Goal: Task Accomplishment & Management: Use online tool/utility

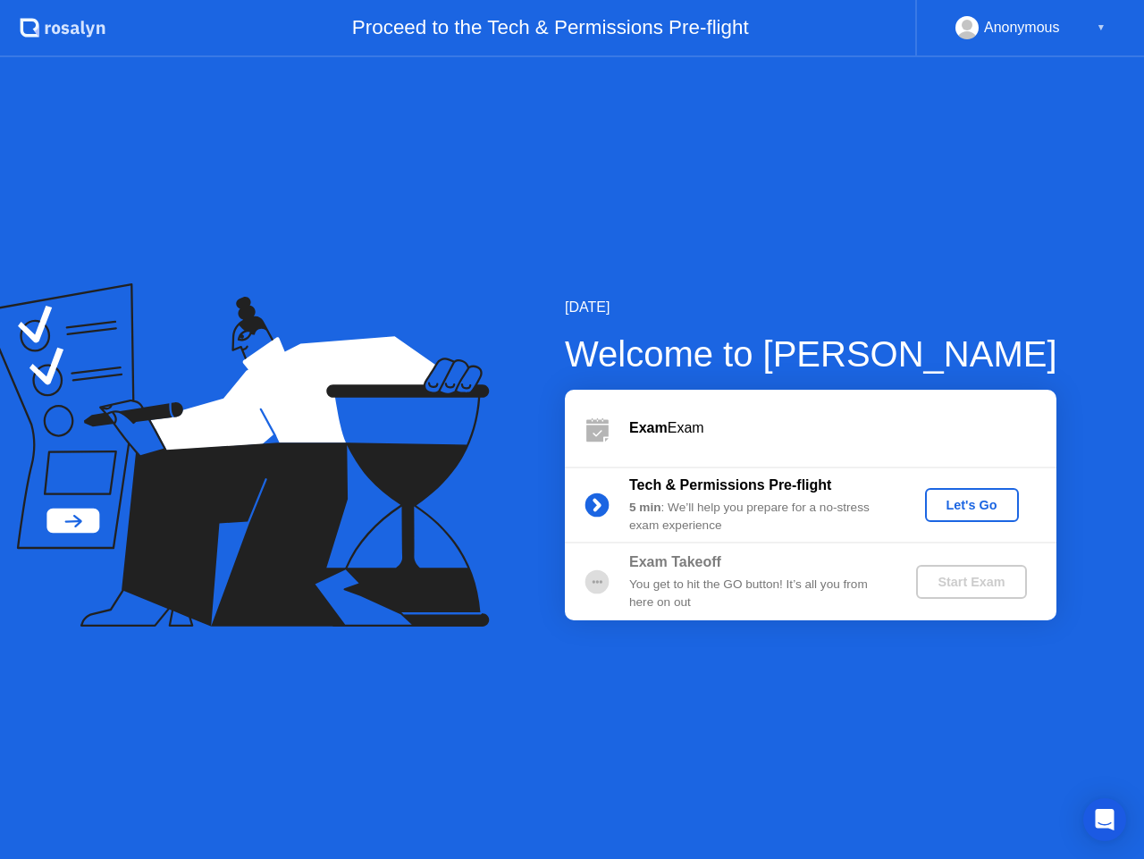
click at [949, 503] on div "Let's Go" at bounding box center [972, 505] width 80 height 14
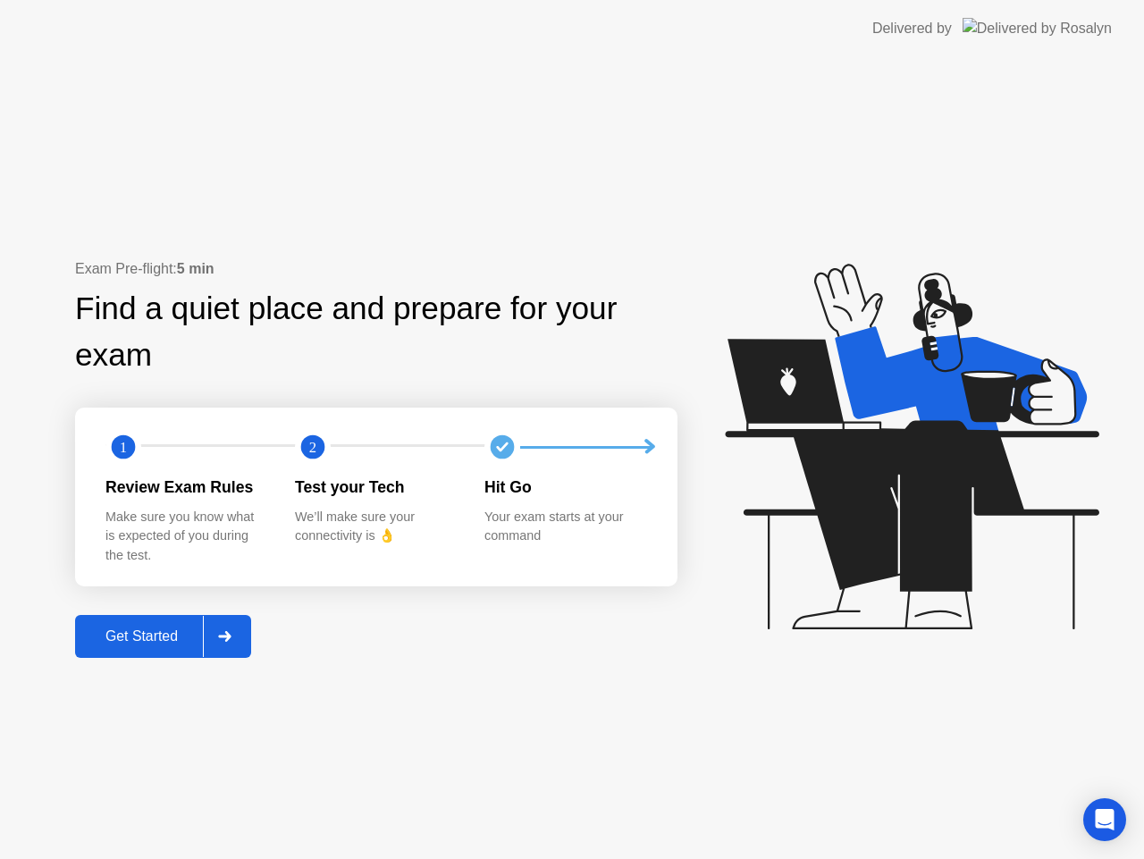
click at [159, 624] on button "Get Started" at bounding box center [163, 636] width 176 height 43
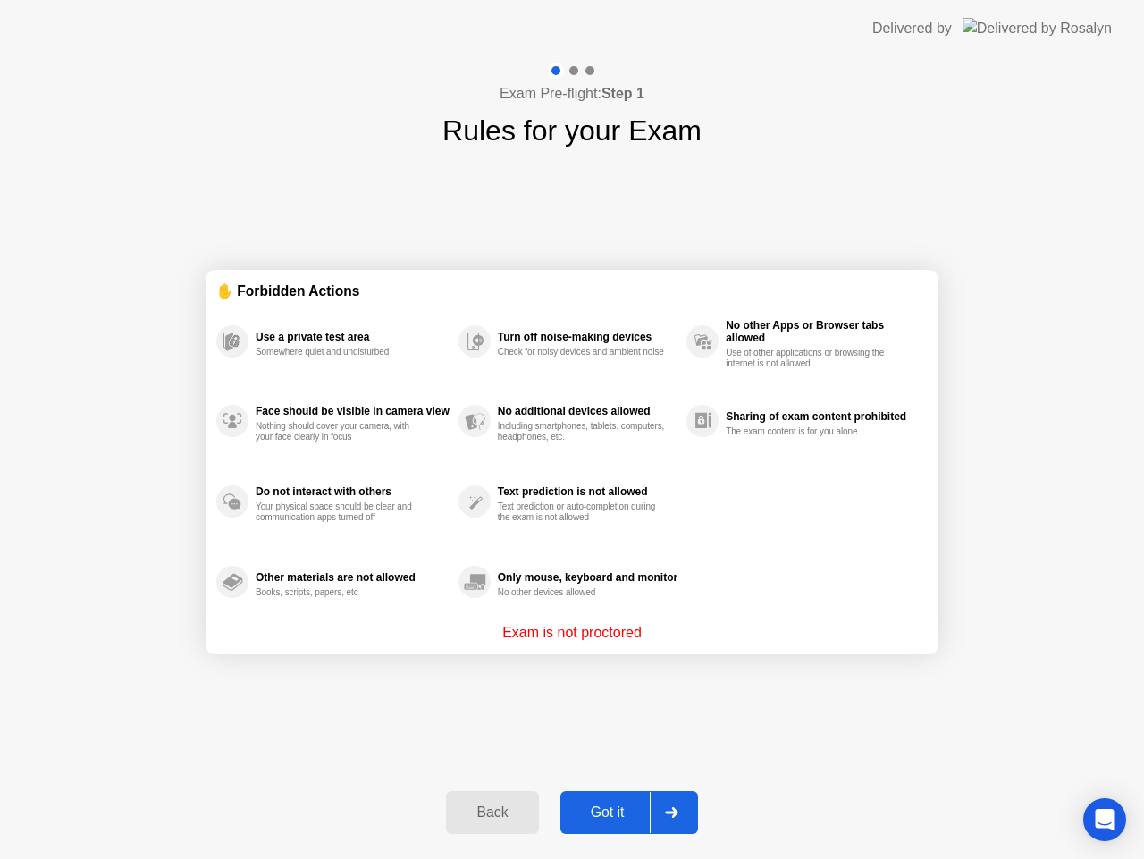
click at [603, 814] on div "Got it" at bounding box center [608, 812] width 84 height 16
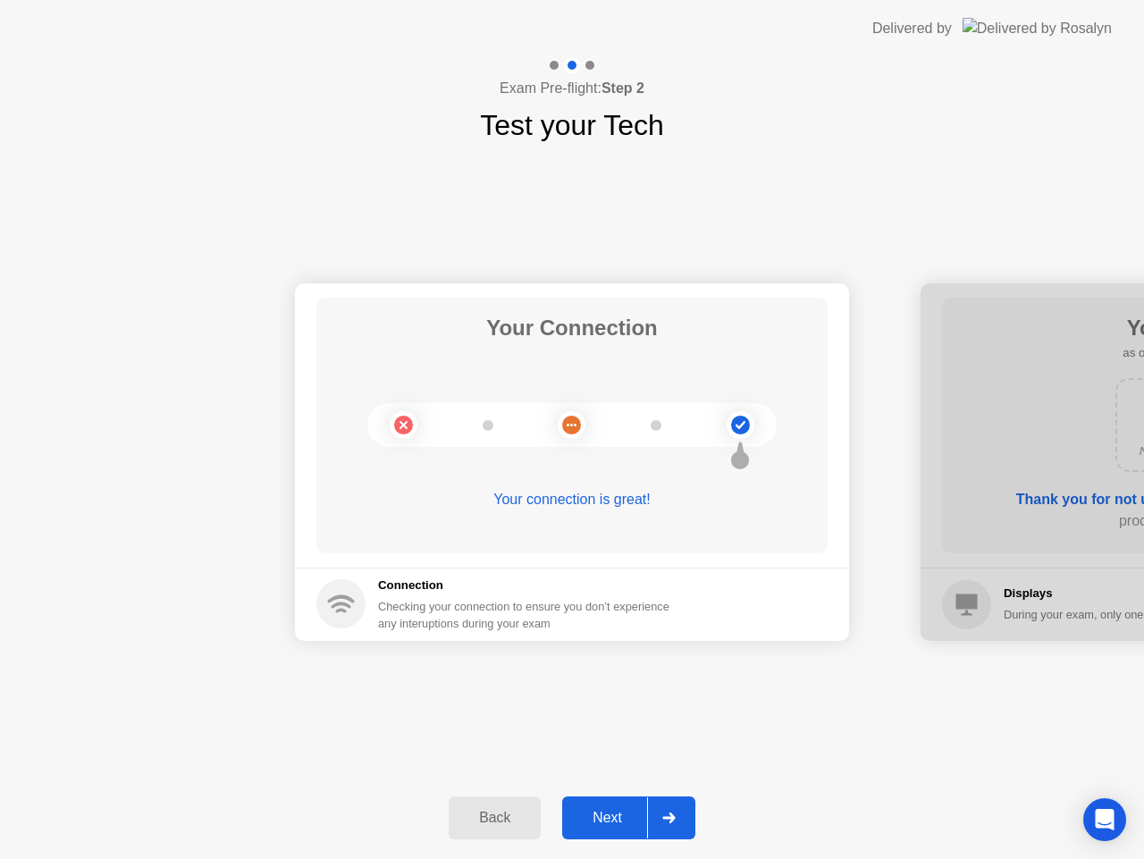
click at [622, 813] on div "Next" at bounding box center [607, 817] width 80 height 16
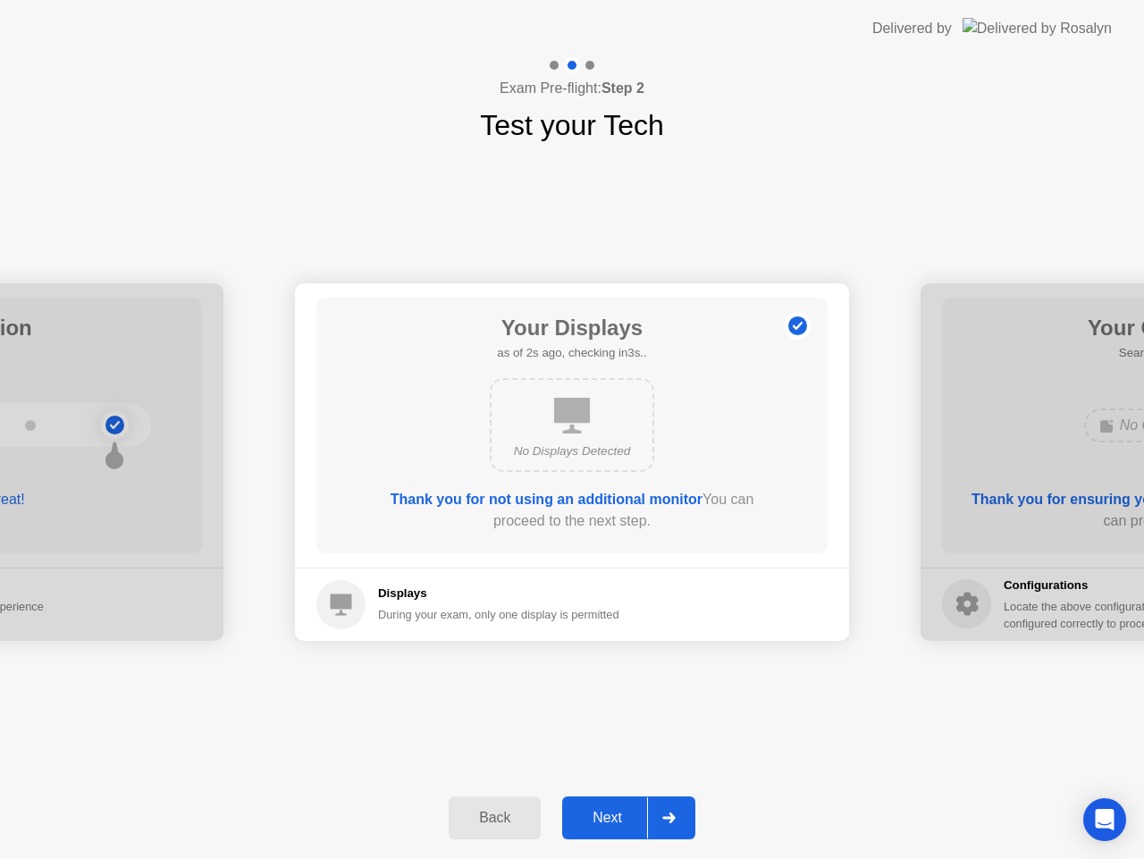
click at [622, 813] on div "Next" at bounding box center [607, 817] width 80 height 16
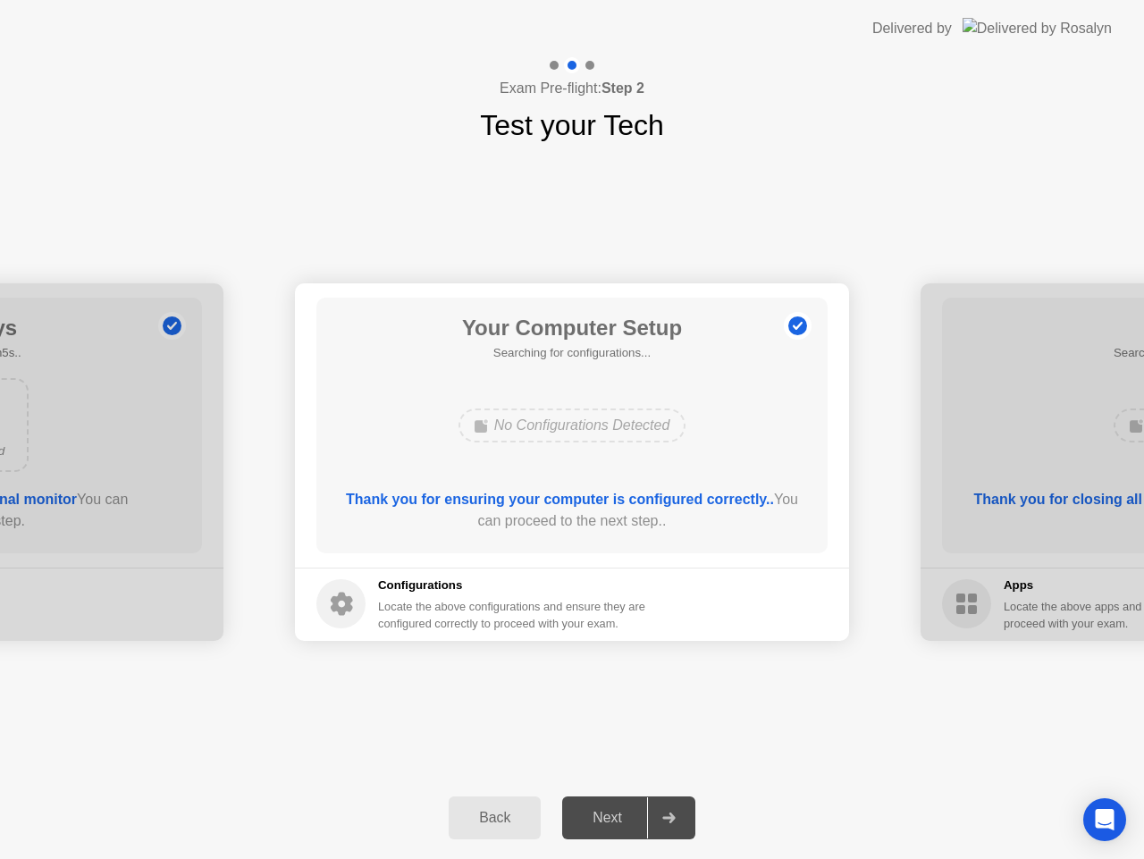
click at [622, 813] on div "Next" at bounding box center [607, 817] width 80 height 16
click at [591, 818] on div "Next" at bounding box center [607, 817] width 80 height 16
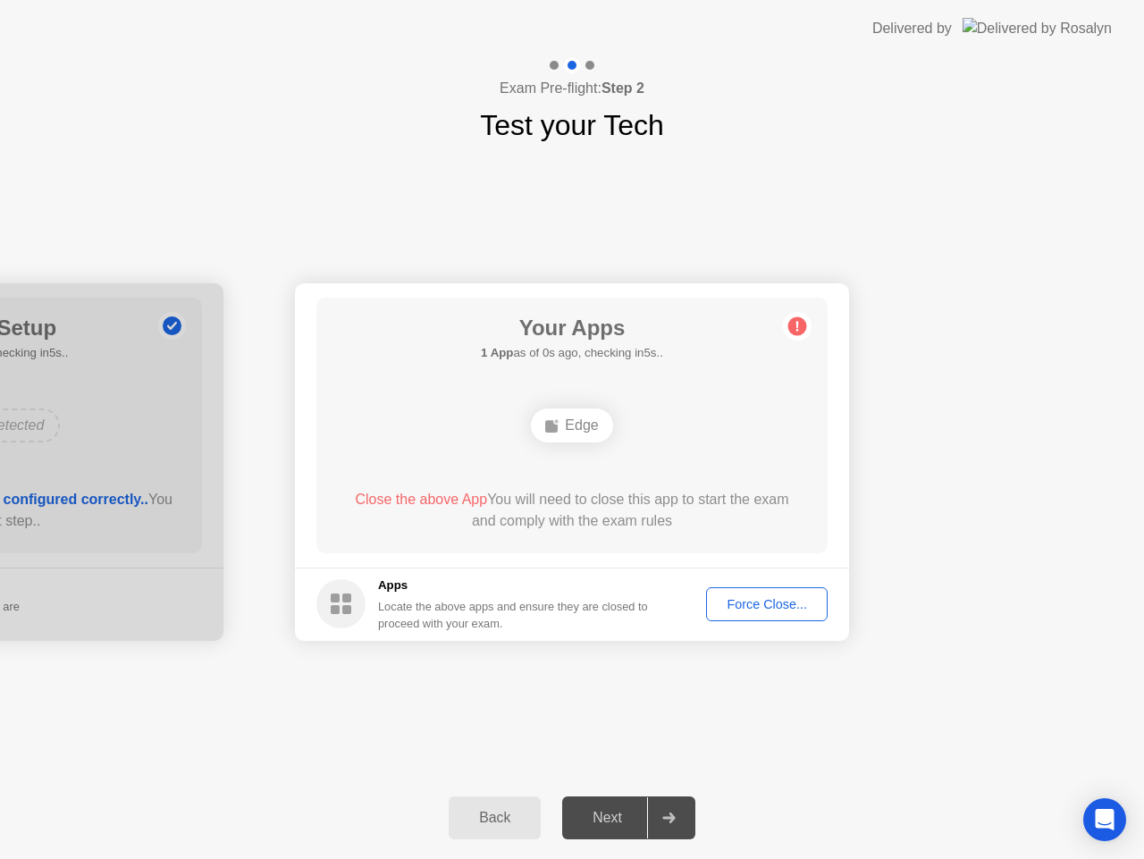
click at [595, 811] on div "Next" at bounding box center [607, 817] width 80 height 16
click at [737, 603] on div "Force Close..." at bounding box center [766, 604] width 109 height 14
click at [733, 599] on div "Force Close..." at bounding box center [766, 604] width 109 height 14
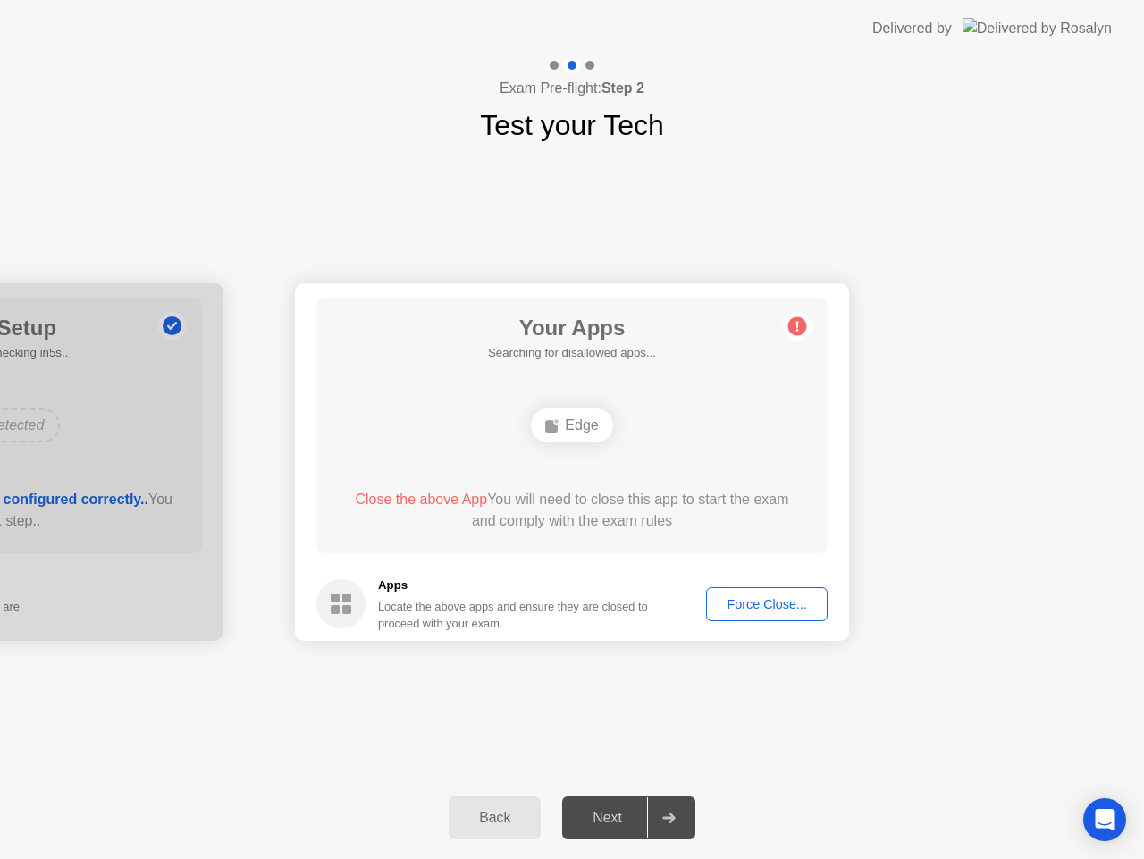
click at [729, 597] on div "Force Close..." at bounding box center [766, 604] width 109 height 14
click at [747, 601] on div "Force Close..." at bounding box center [766, 604] width 109 height 14
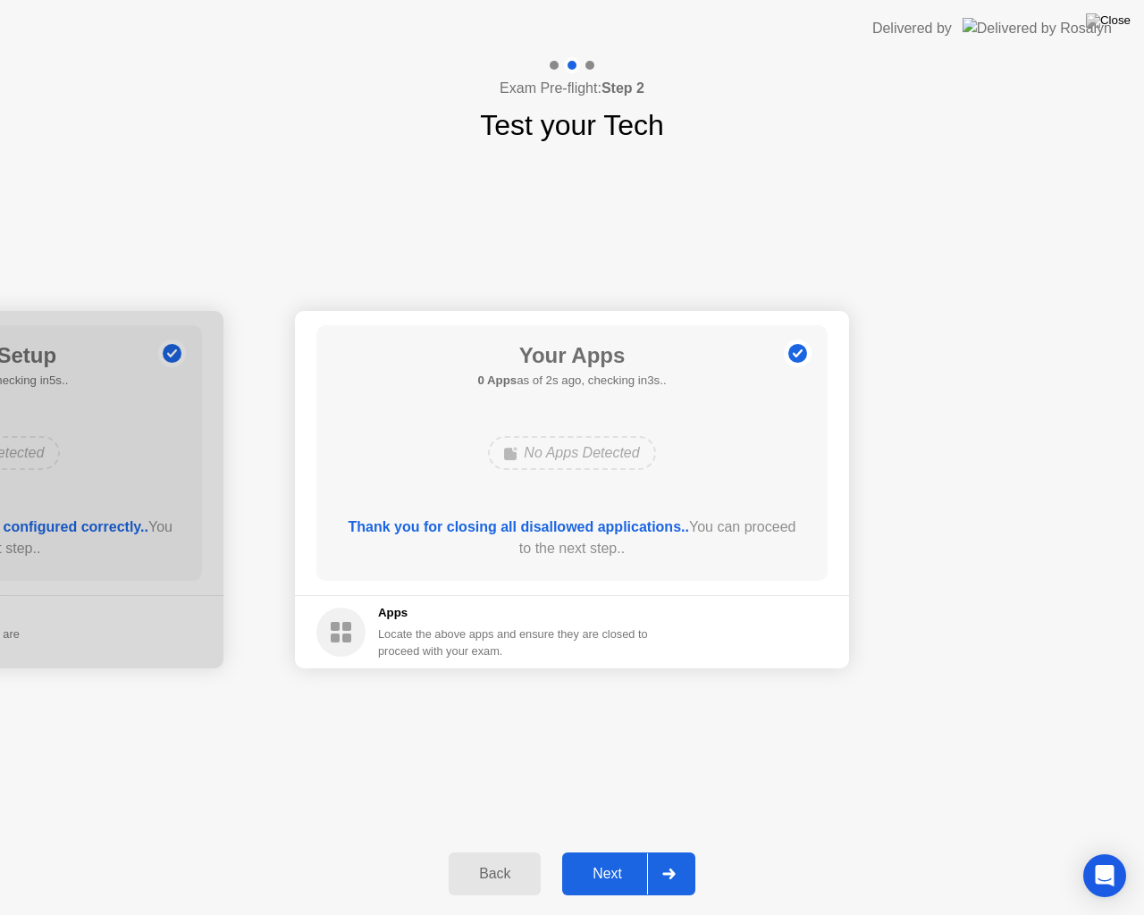
click at [597, 858] on div "Next" at bounding box center [607, 874] width 80 height 16
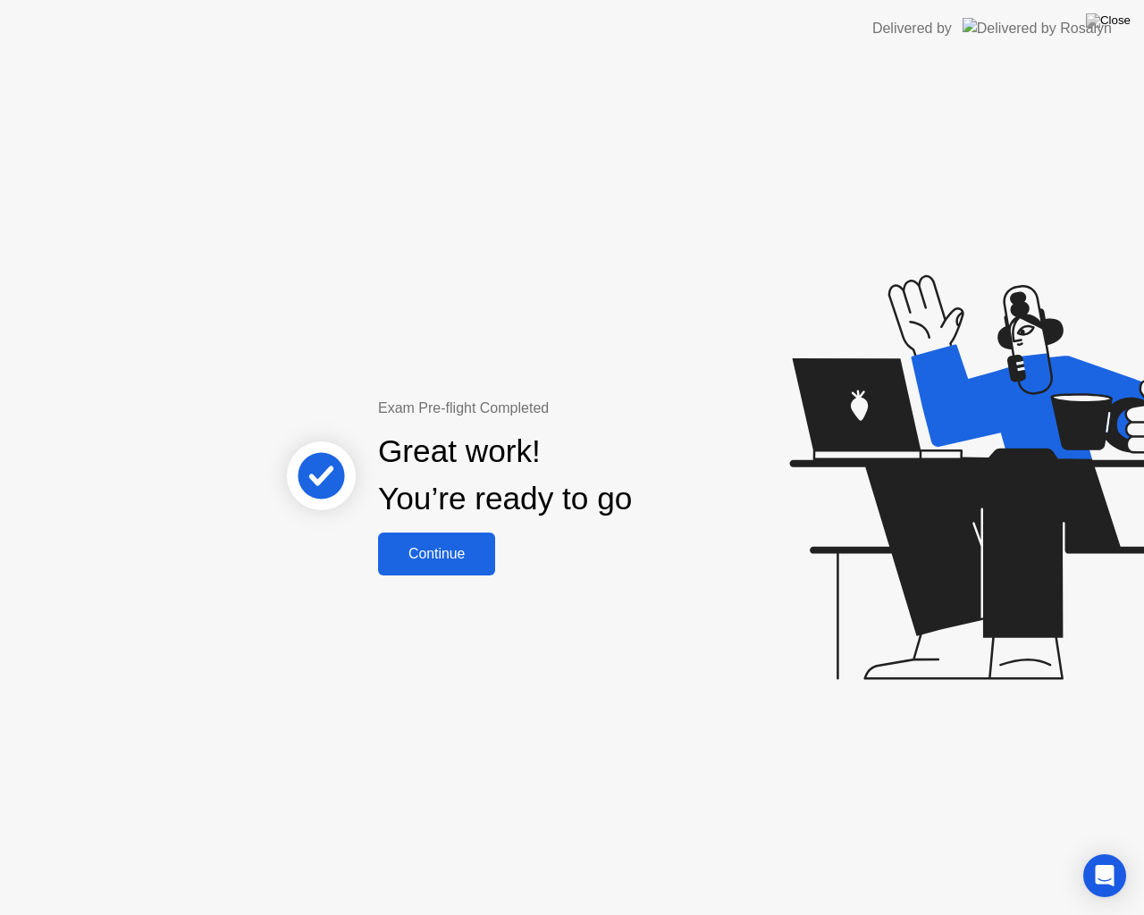
click at [434, 562] on div "Continue" at bounding box center [436, 554] width 106 height 16
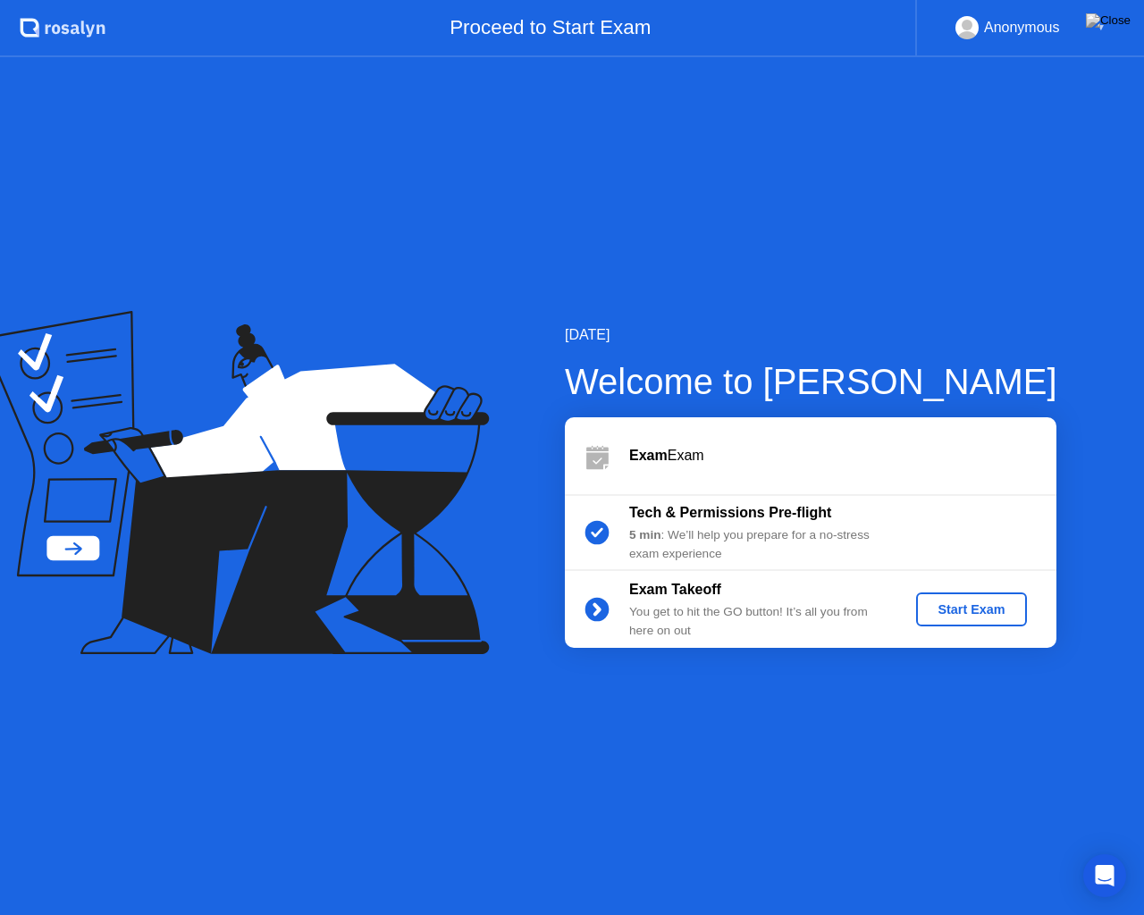
click at [980, 616] on div "Start Exam" at bounding box center [971, 609] width 96 height 14
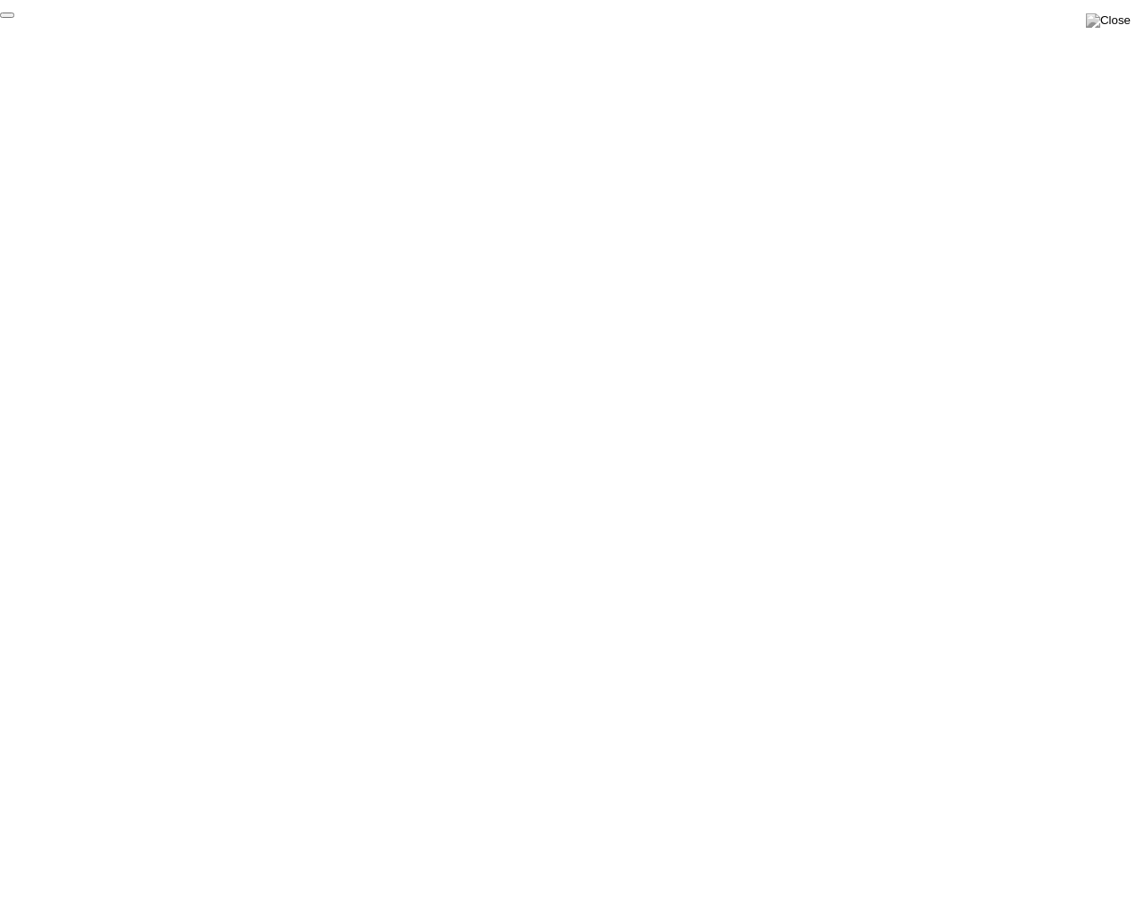
click div "End Proctoring Session"
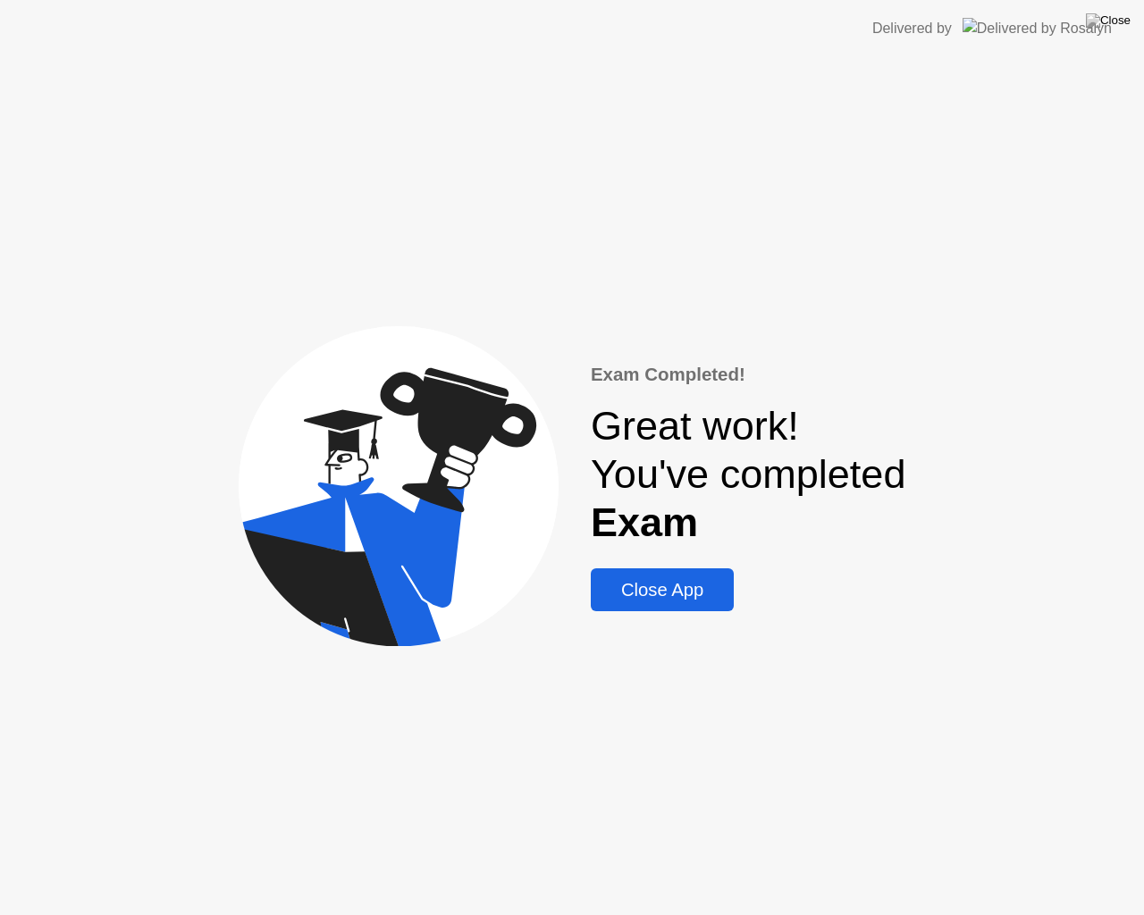
click at [676, 593] on div "Close App" at bounding box center [662, 590] width 132 height 21
